Goal: Information Seeking & Learning: Learn about a topic

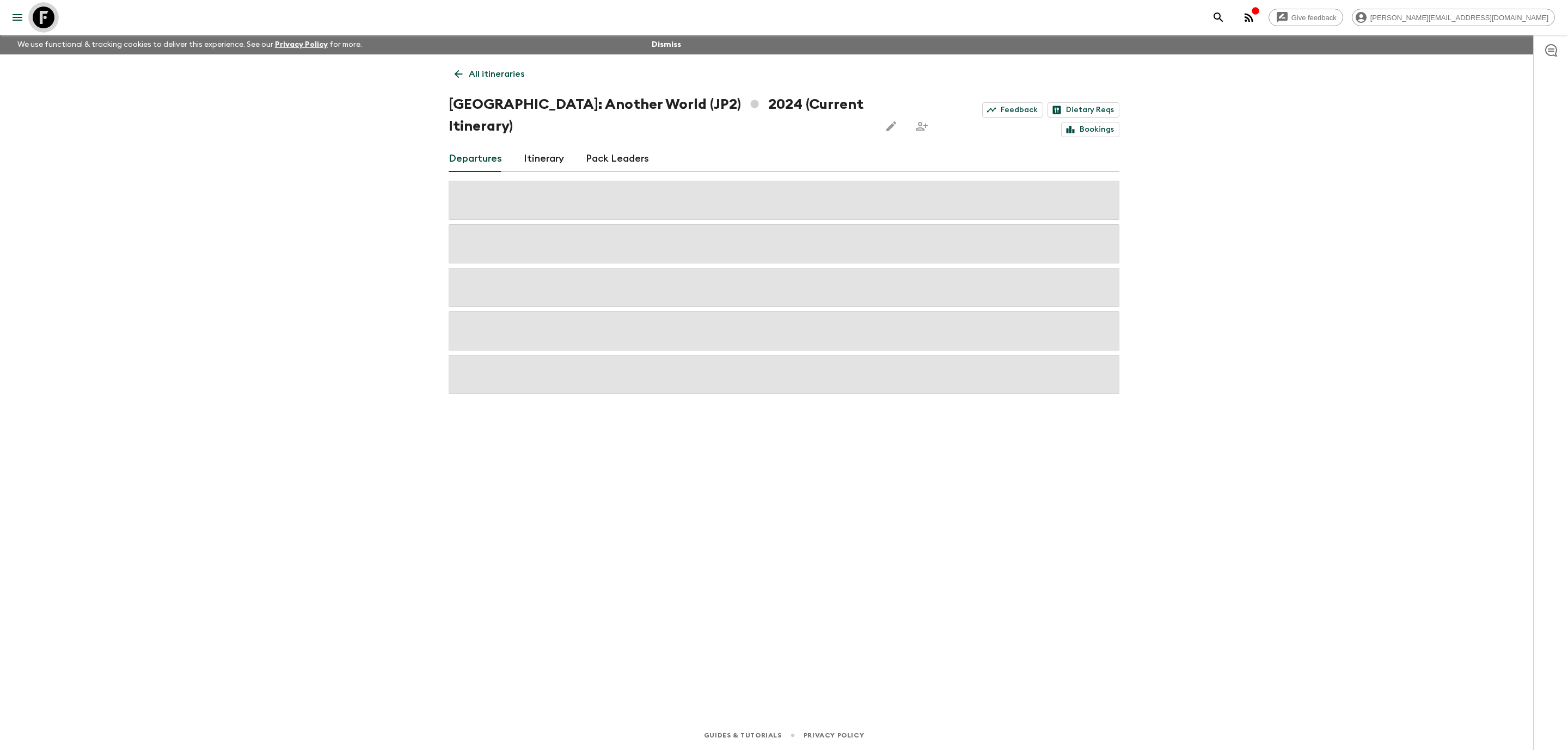
drag, startPoint x: 44, startPoint y: 13, endPoint x: 210, endPoint y: 28, distance: 166.7
click at [44, 14] on icon at bounding box center [44, 17] width 22 height 22
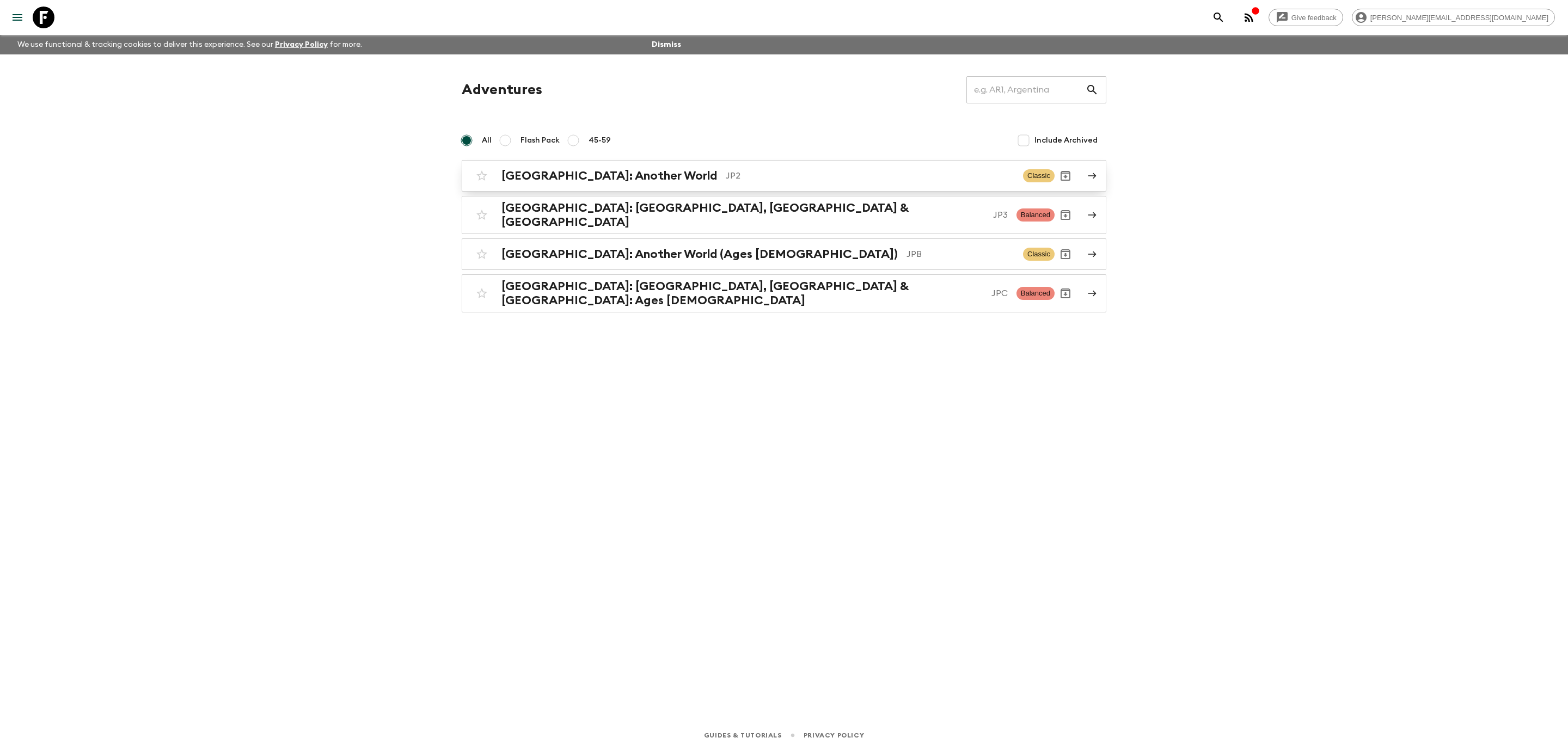
click at [701, 167] on div "[GEOGRAPHIC_DATA]: Another World JP2 Classic" at bounding box center [763, 176] width 584 height 22
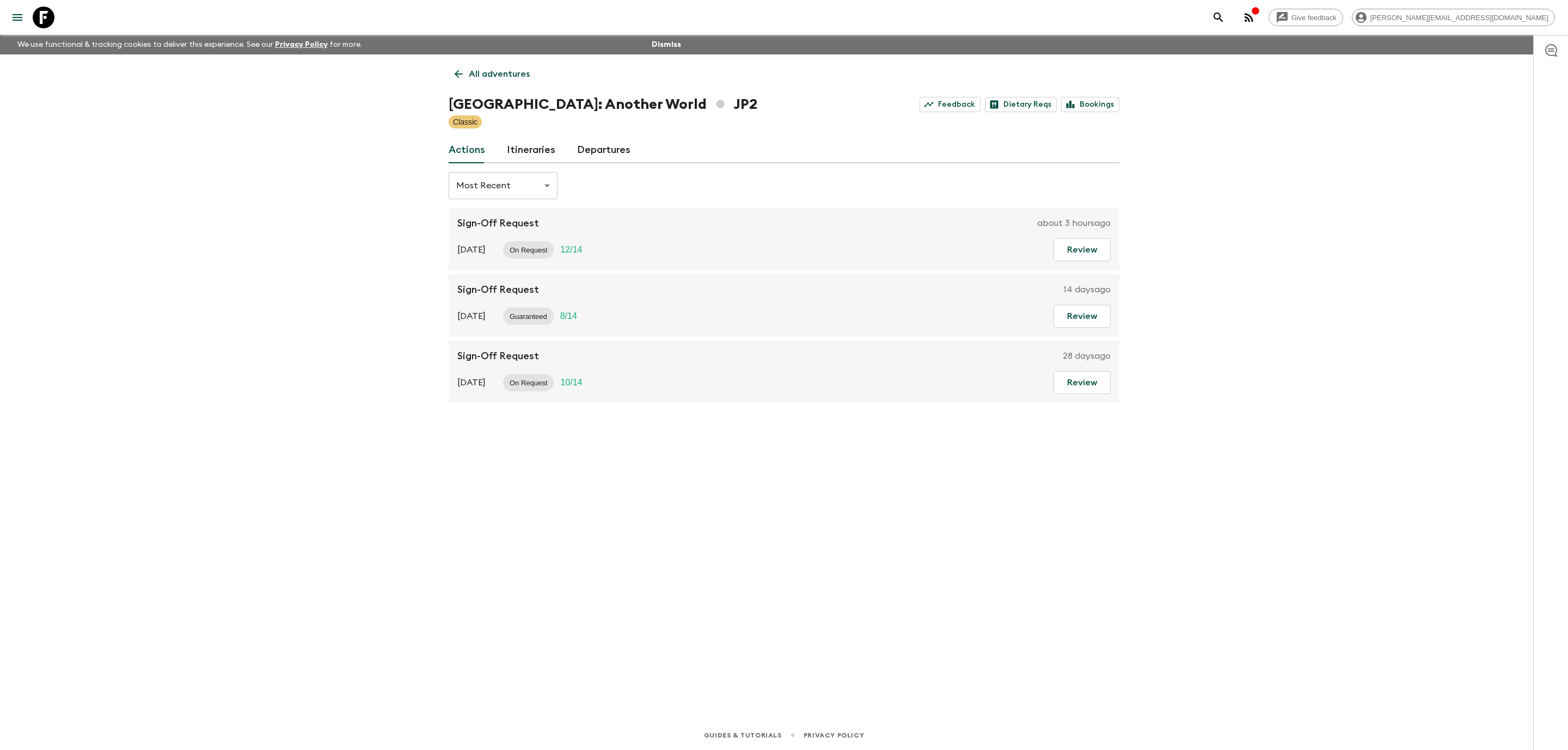
click at [520, 148] on link "Itineraries" at bounding box center [531, 150] width 49 height 26
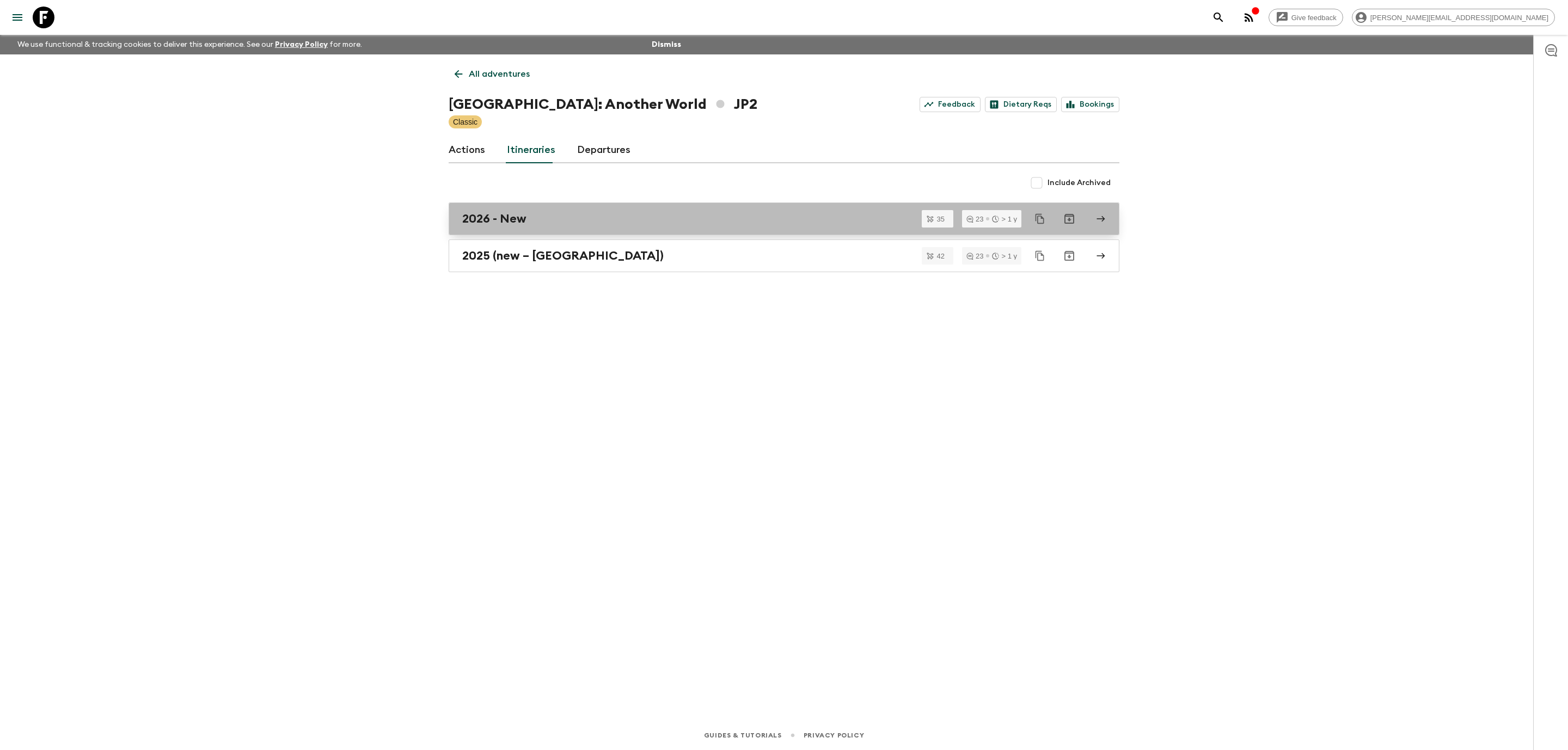
click at [756, 216] on div "2026 - New" at bounding box center [774, 219] width 623 height 14
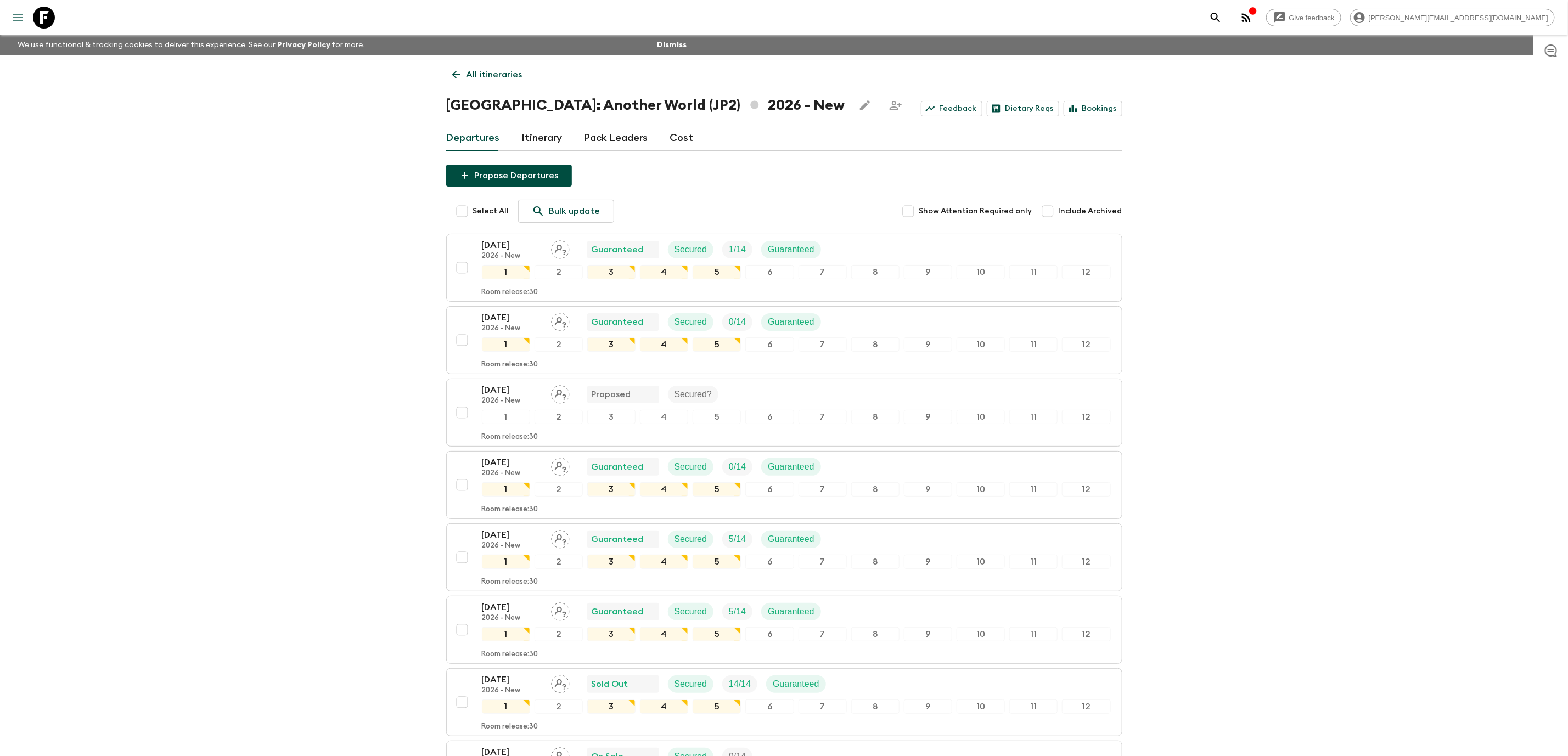
click at [27, 18] on button "menu" at bounding box center [17, 17] width 22 height 22
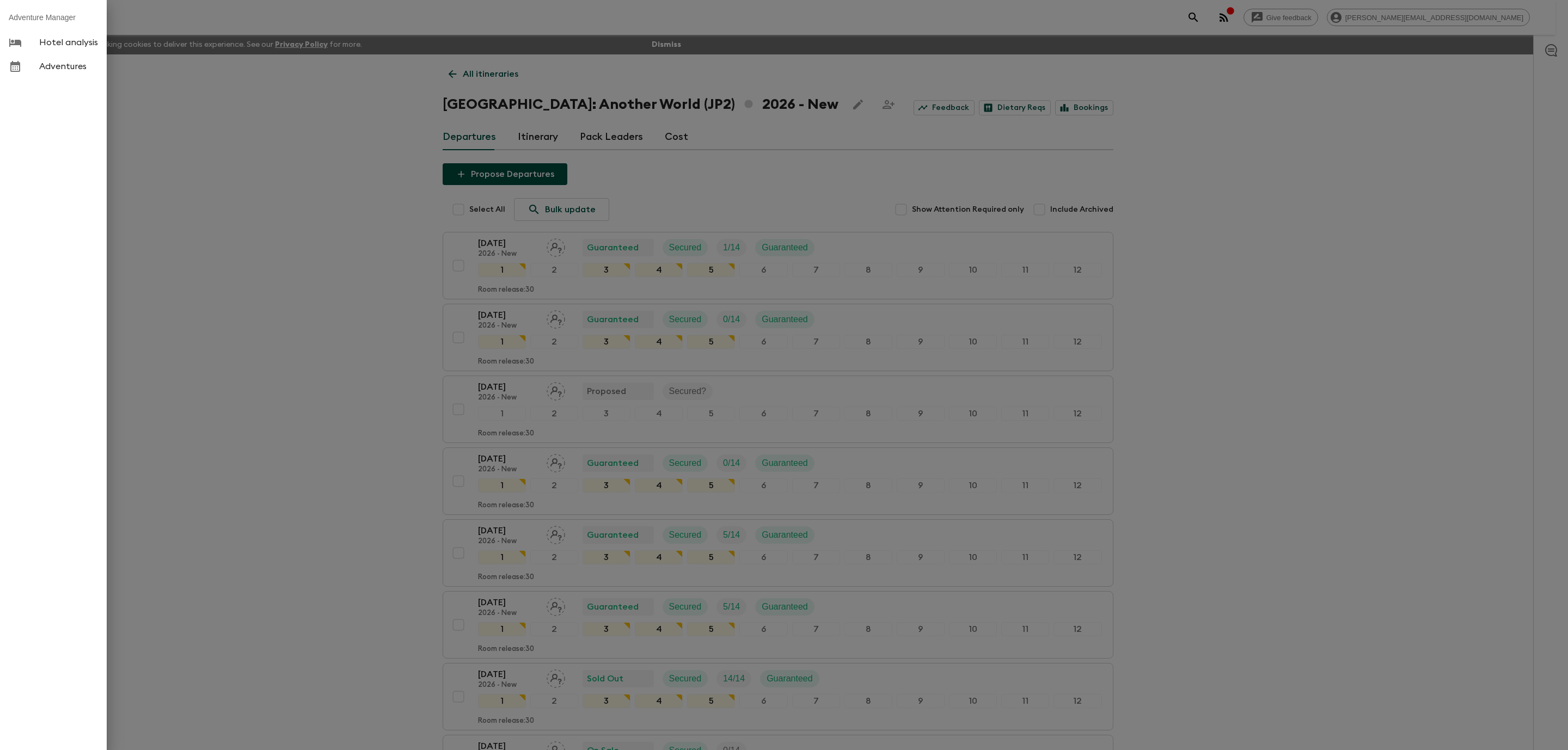
click at [263, 53] on div at bounding box center [784, 375] width 1568 height 750
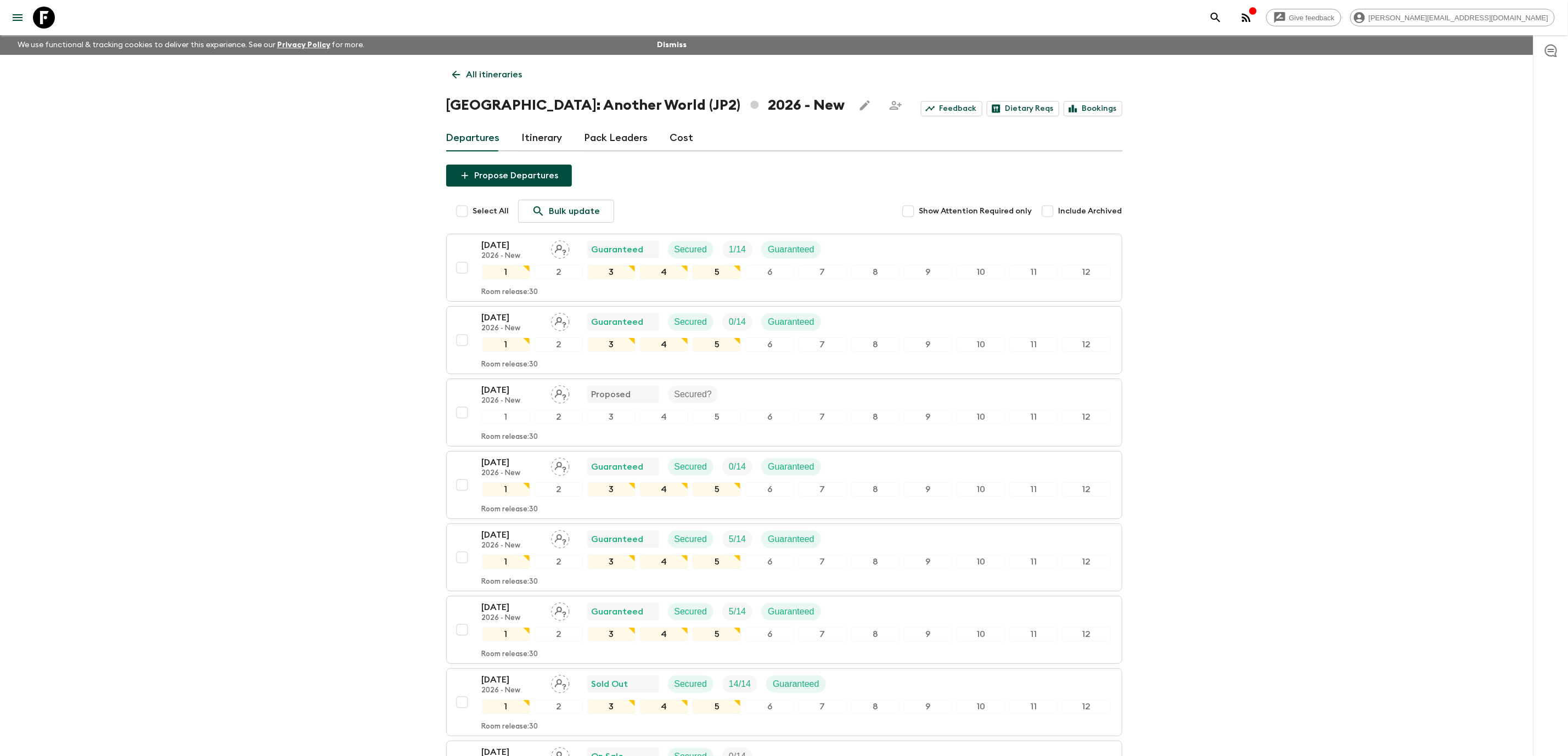
click at [53, 19] on icon at bounding box center [44, 17] width 22 height 22
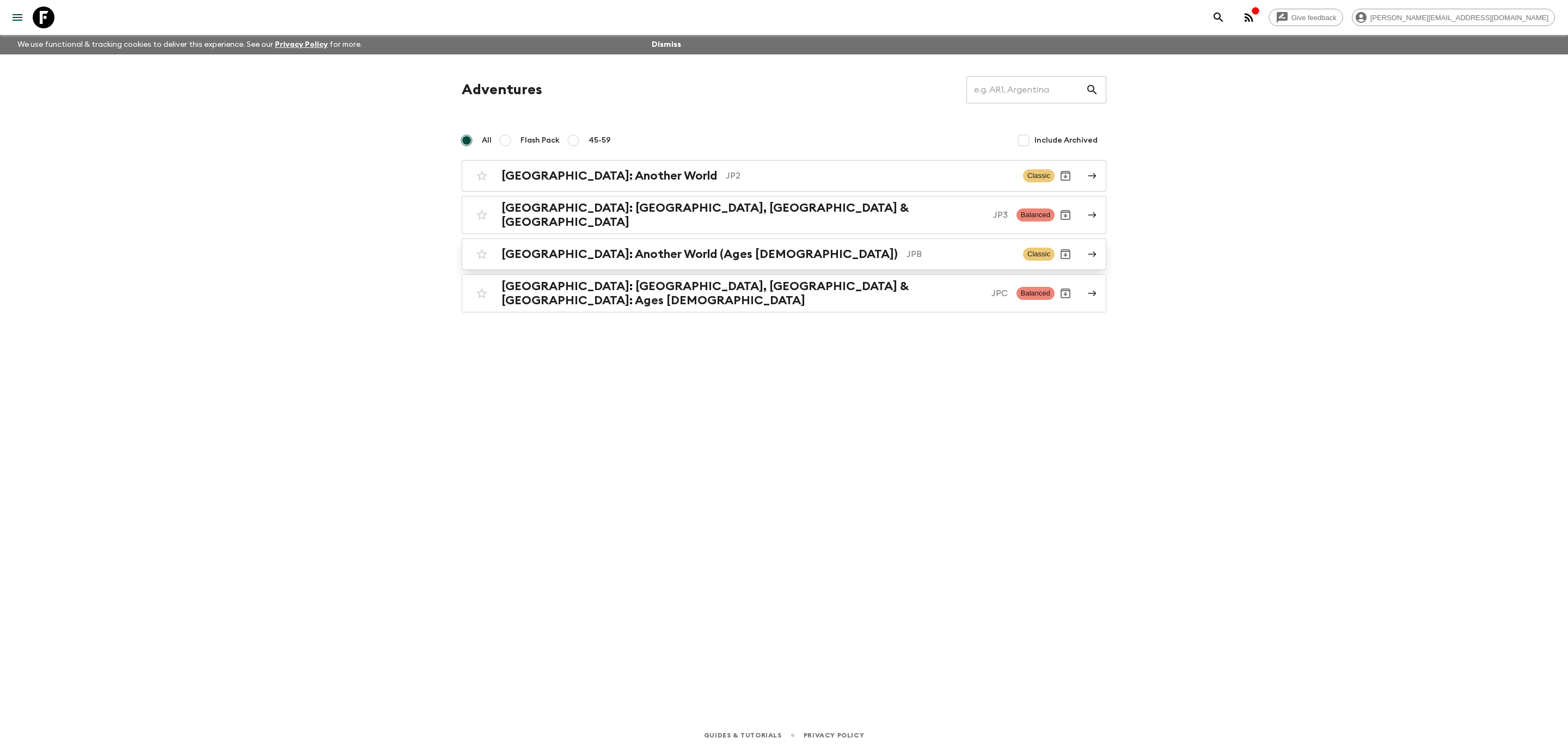
click at [906, 253] on p "JPB" at bounding box center [960, 254] width 108 height 13
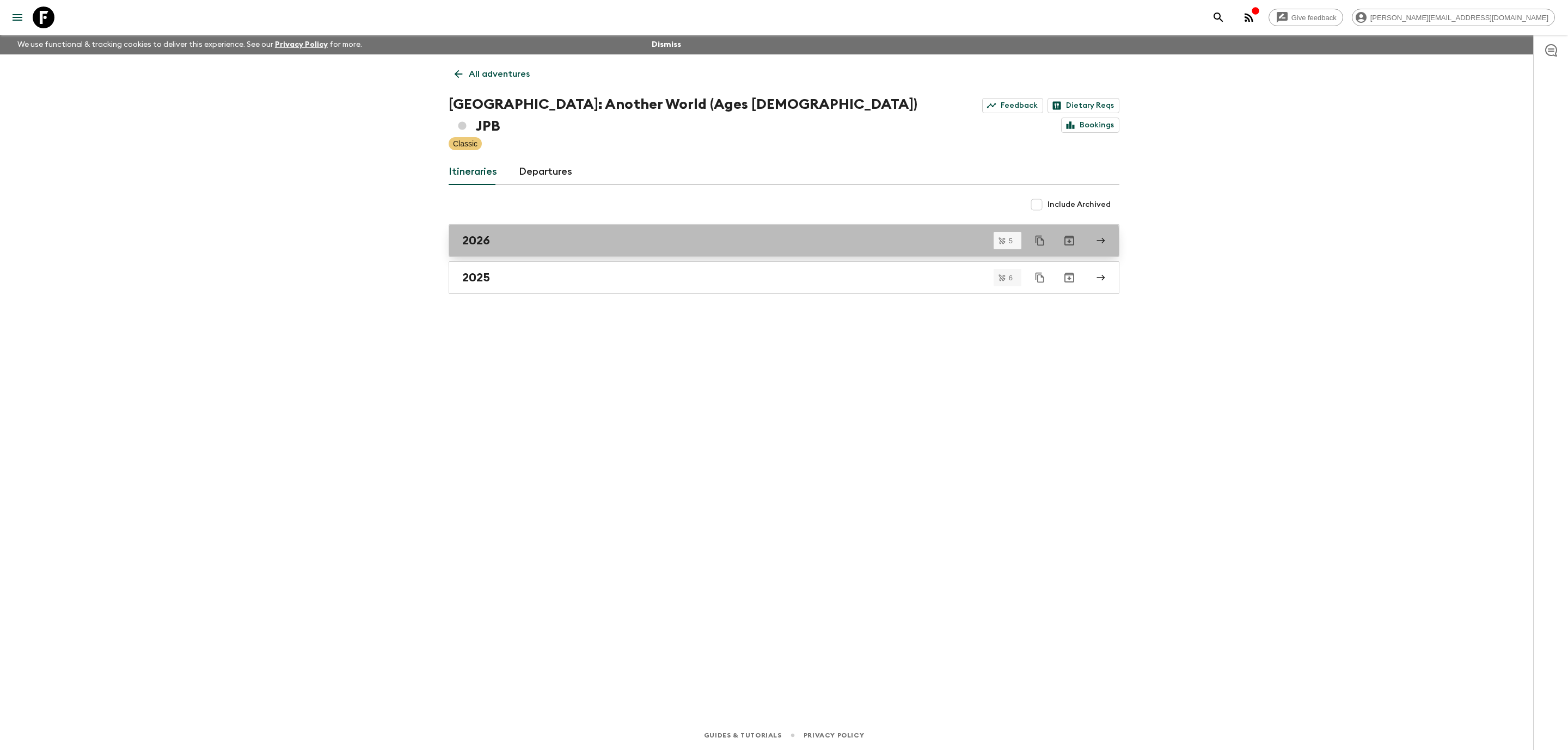
click at [744, 227] on link "2026" at bounding box center [784, 240] width 671 height 33
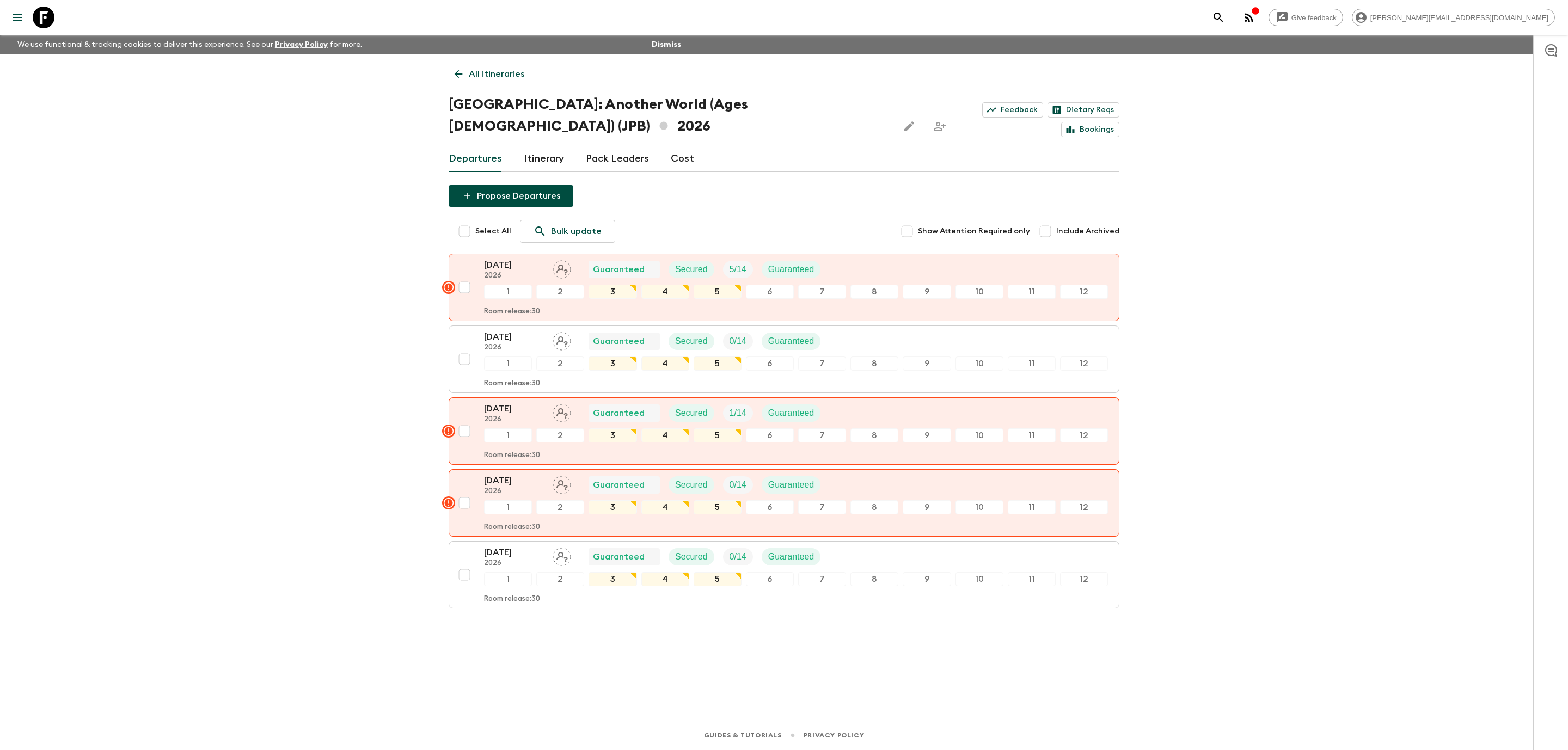
click at [49, 13] on icon at bounding box center [44, 17] width 22 height 22
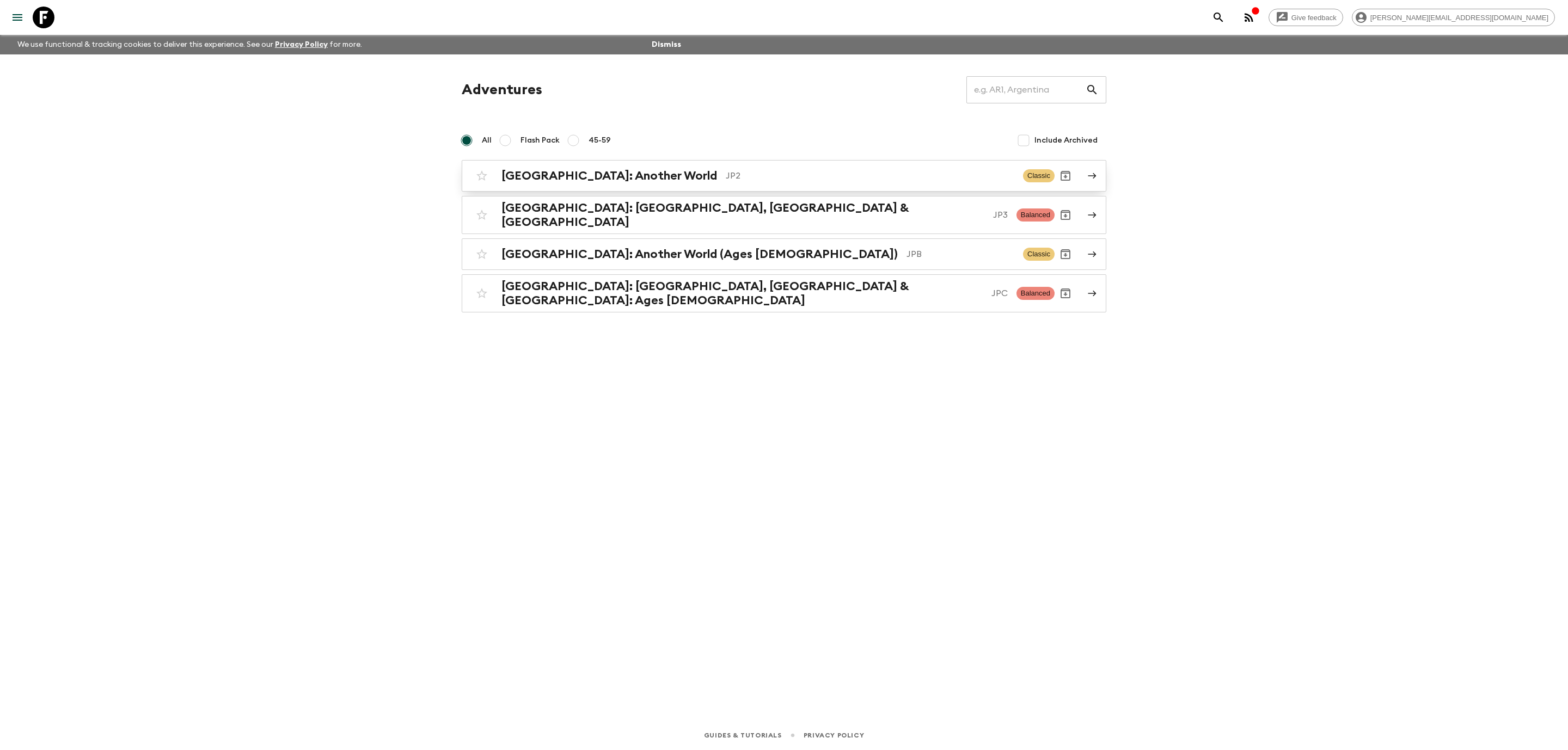
click at [726, 176] on p "JP2" at bounding box center [870, 176] width 288 height 13
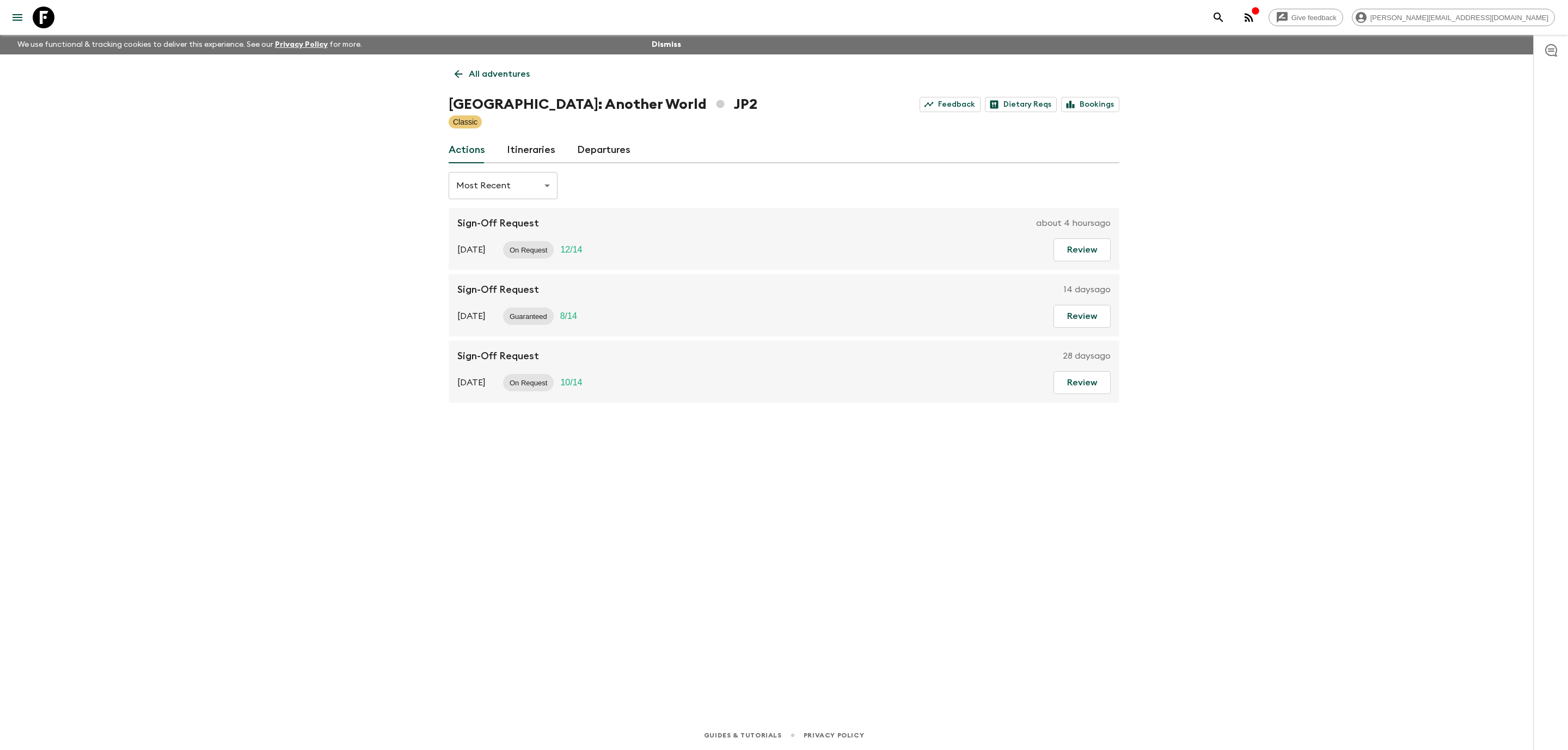
click at [529, 153] on link "Itineraries" at bounding box center [531, 150] width 49 height 26
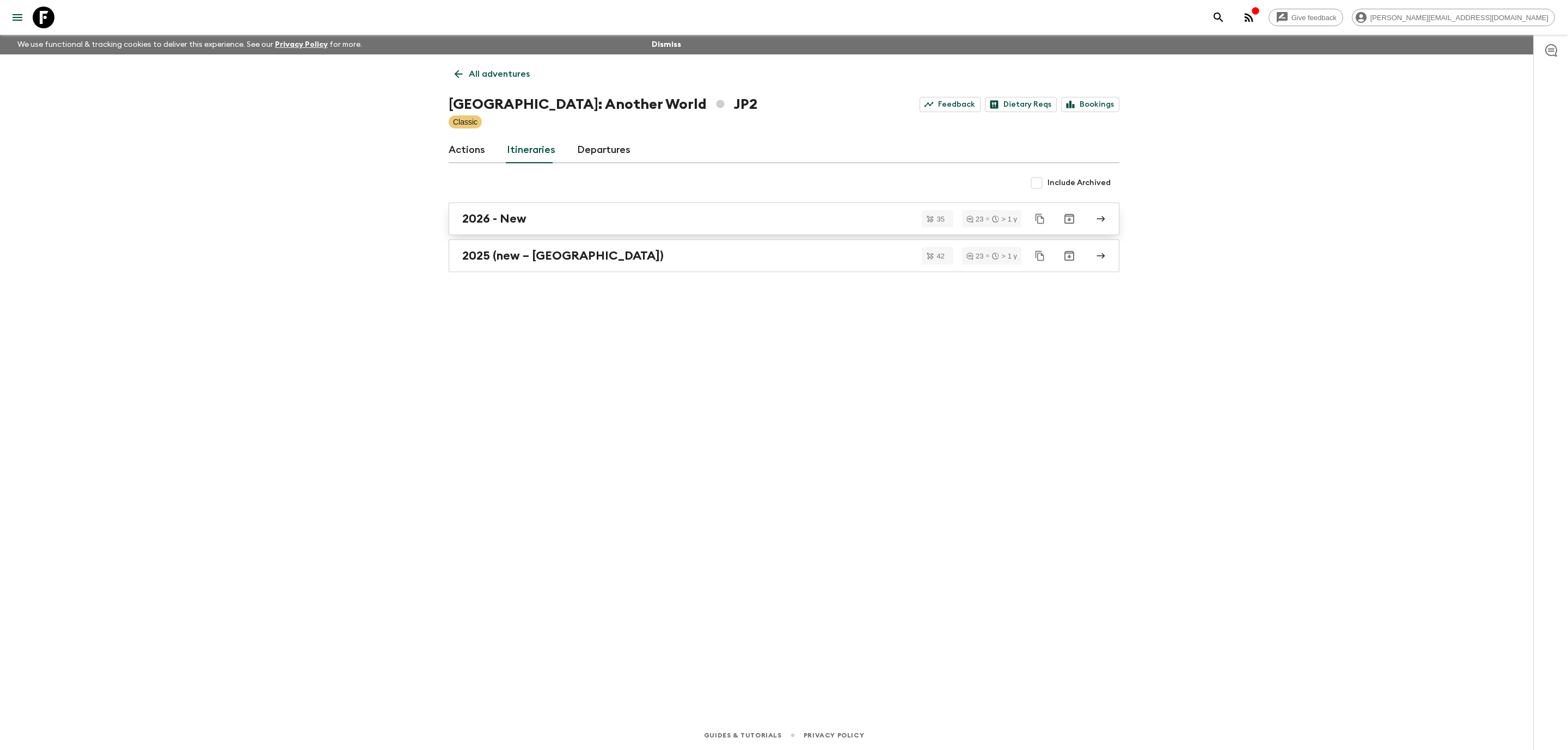
click at [683, 221] on div "2026 - New" at bounding box center [774, 219] width 623 height 14
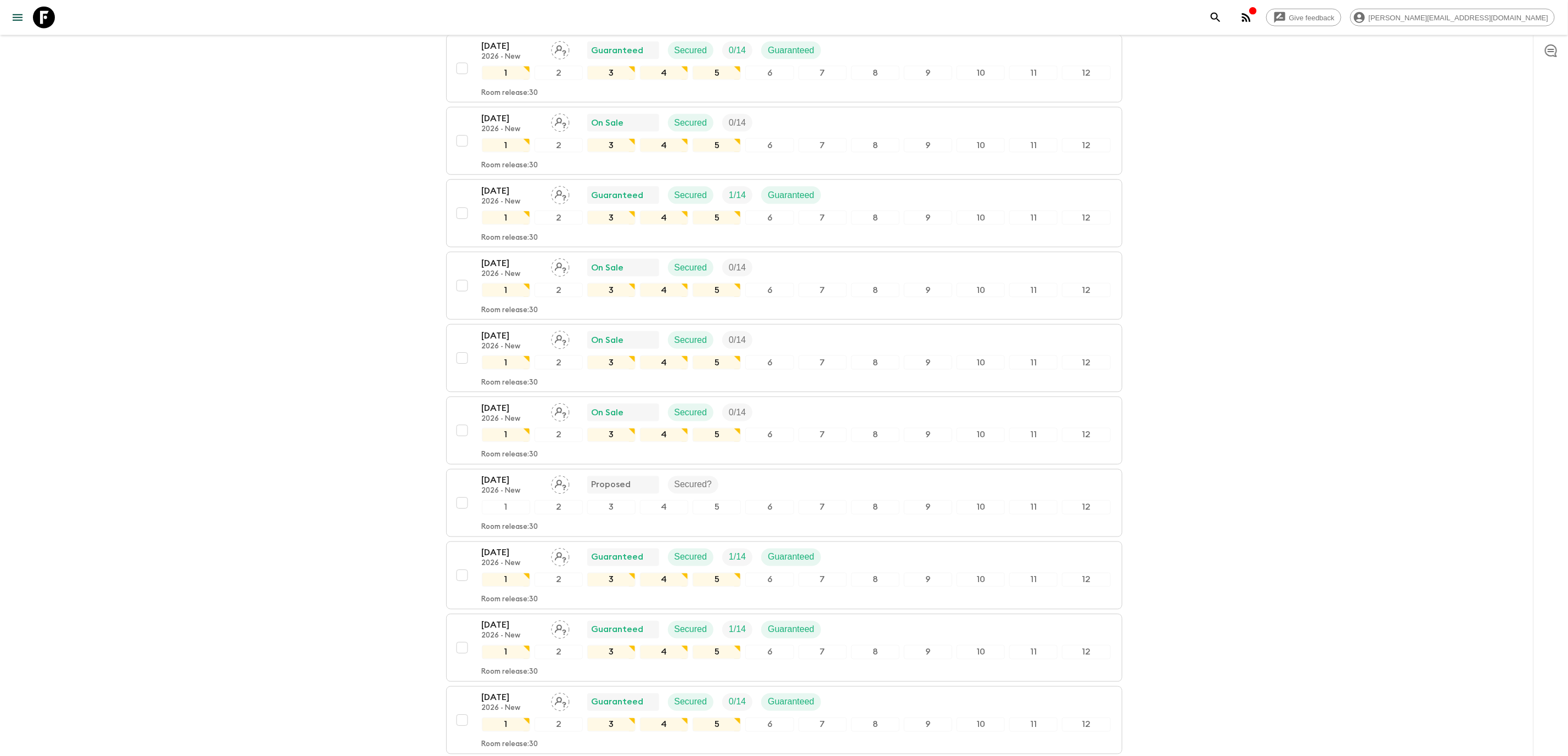
scroll to position [1256, 0]
